Goal: Complete application form

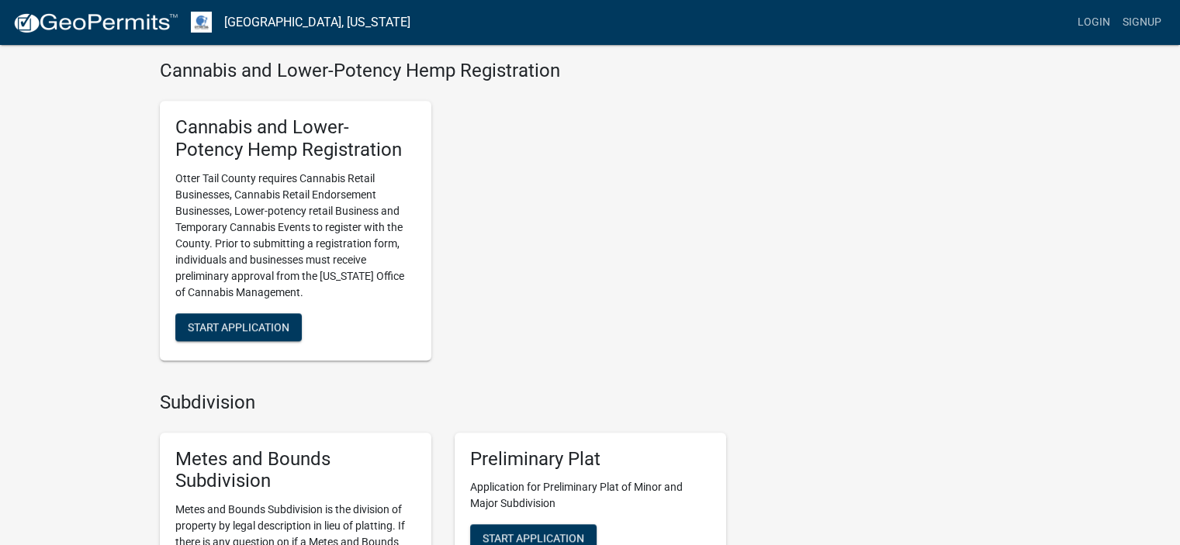
scroll to position [1474, 0]
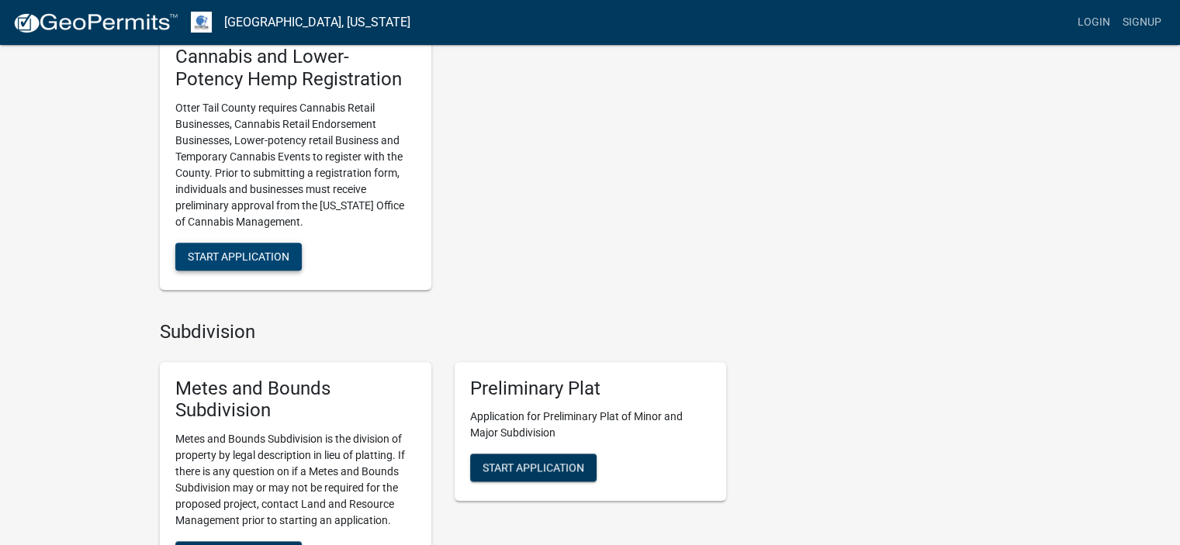
click at [242, 250] on span "Start Application" at bounding box center [239, 256] width 102 height 12
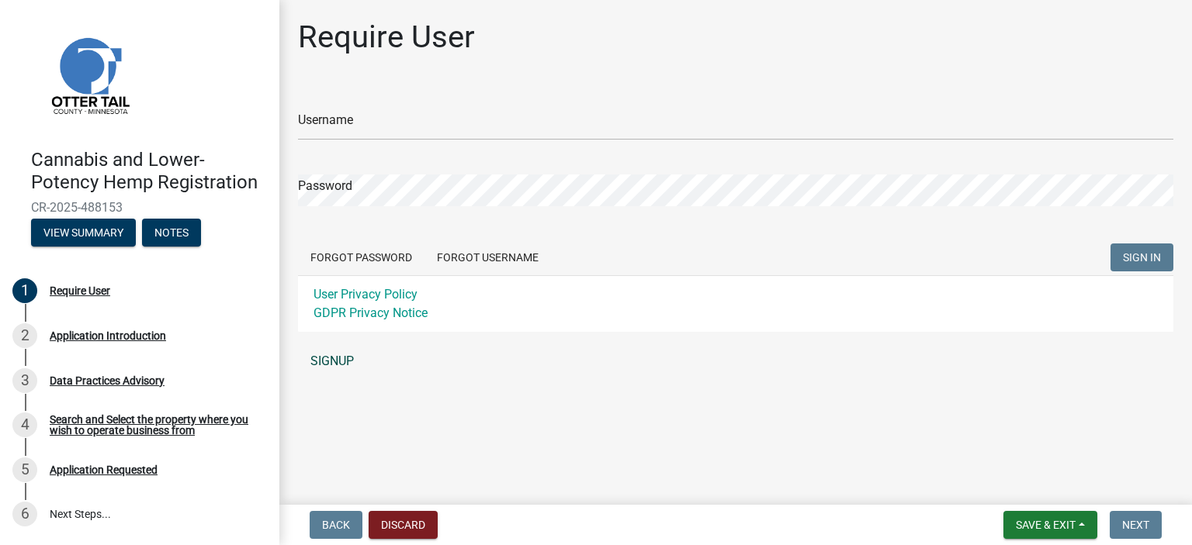
click at [340, 361] on link "SIGNUP" at bounding box center [735, 361] width 875 height 31
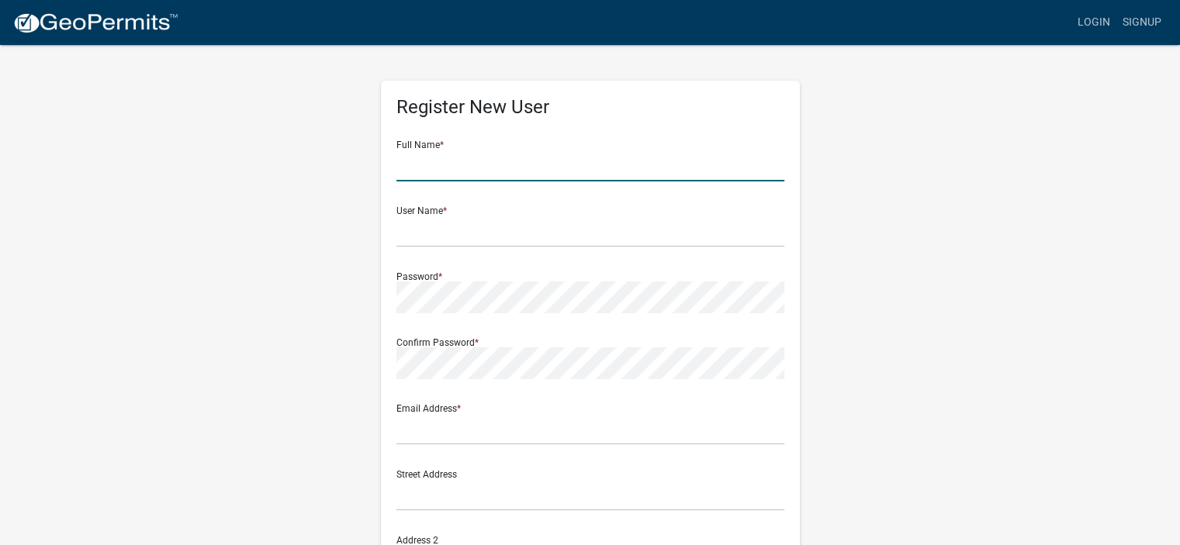
click at [510, 161] on input "text" at bounding box center [590, 166] width 388 height 32
type input "pelican rapids liquor store"
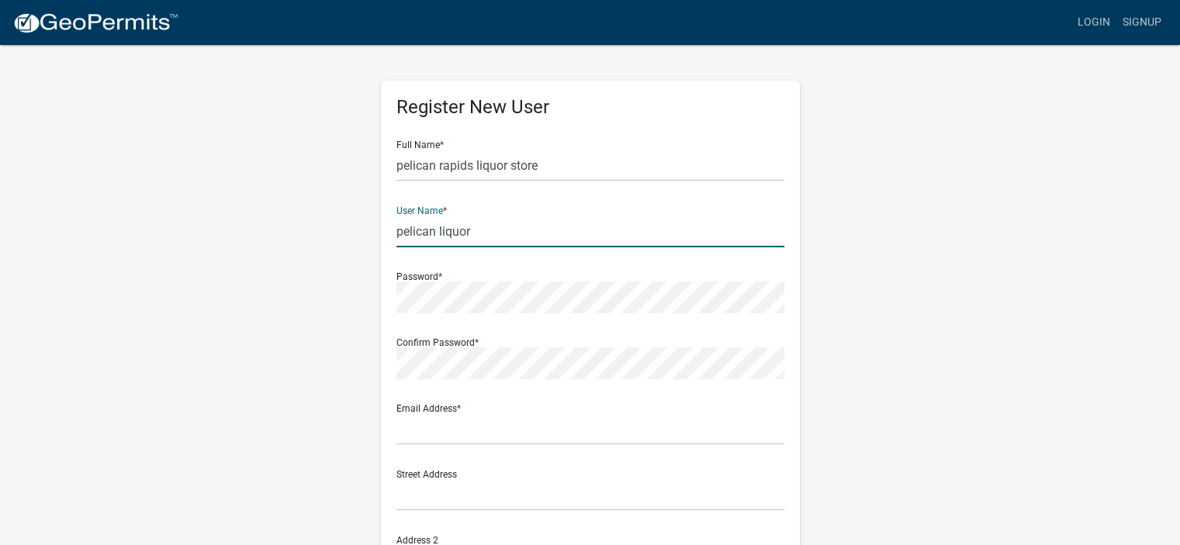
type input "pelican liquor"
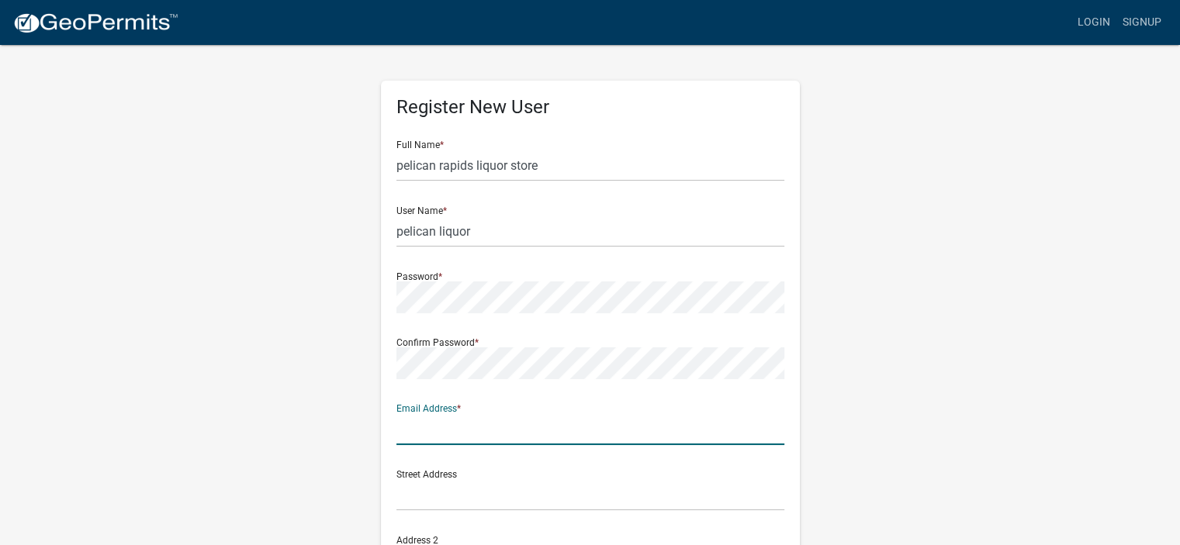
click at [483, 435] on input "text" at bounding box center [590, 429] width 388 height 32
type input "[EMAIL_ADDRESS][DOMAIN_NAME]"
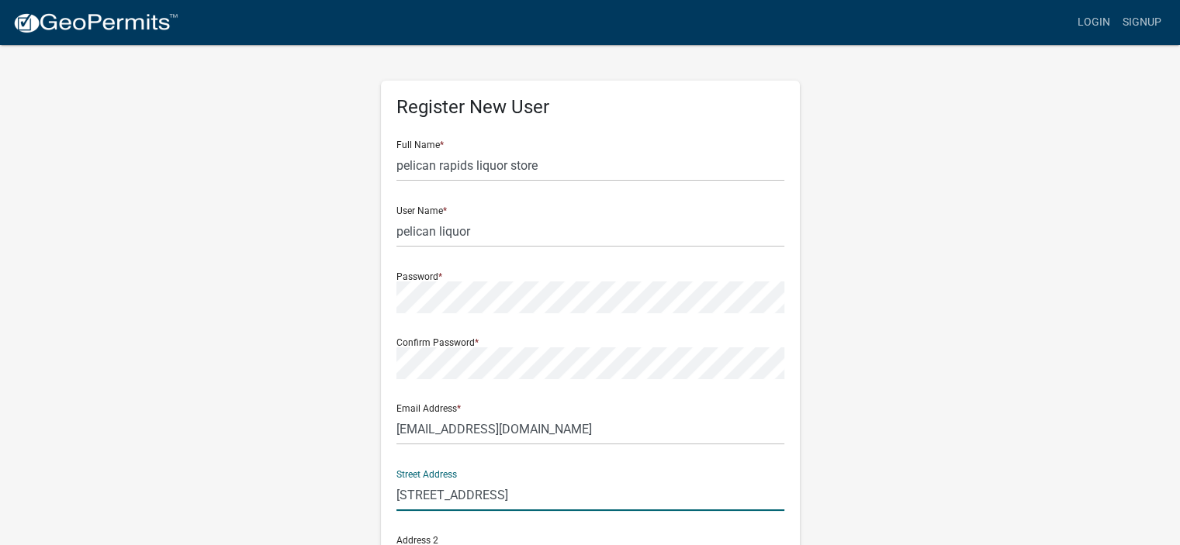
type input "[STREET_ADDRESS]"
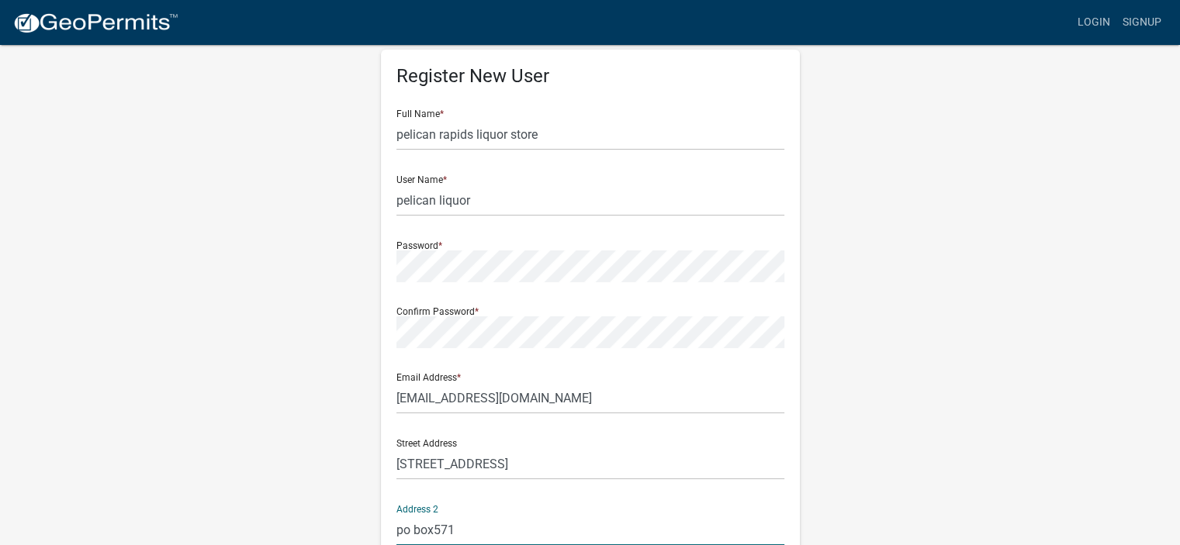
type input "po box571"
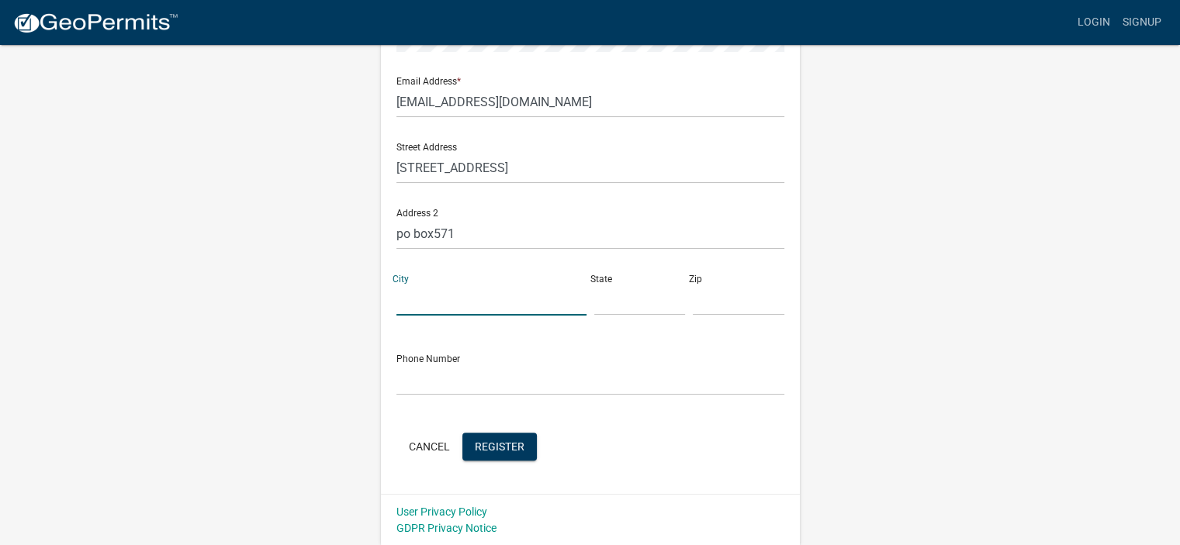
type input "{"
type input "Pelican Rapids"
type input "MN"
type input "56572"
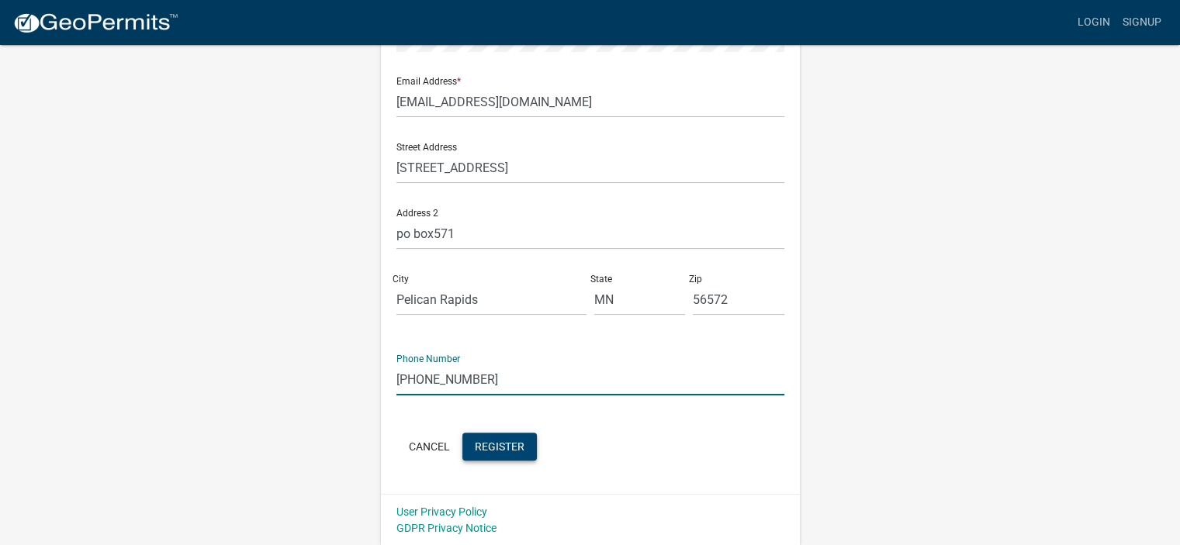
type input "[PHONE_NUMBER]"
click at [486, 443] on span "Register" at bounding box center [500, 446] width 50 height 12
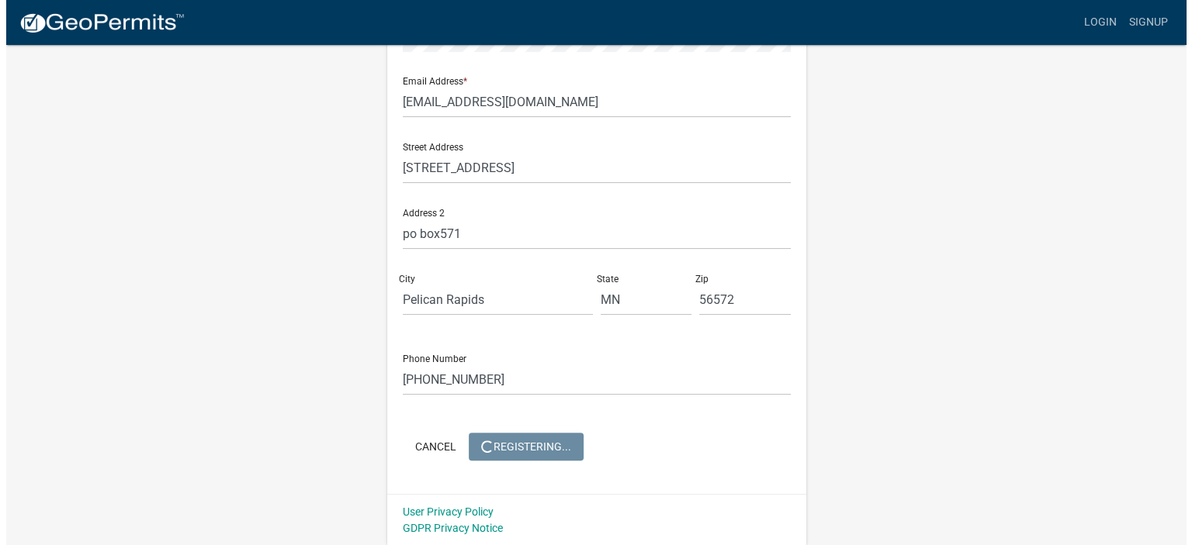
scroll to position [0, 0]
